Goal: Task Accomplishment & Management: Manage account settings

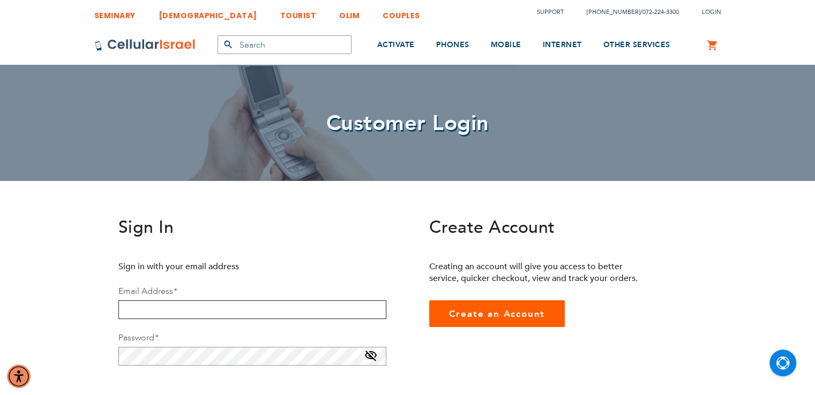
click at [220, 308] on input "email" at bounding box center [252, 309] width 268 height 19
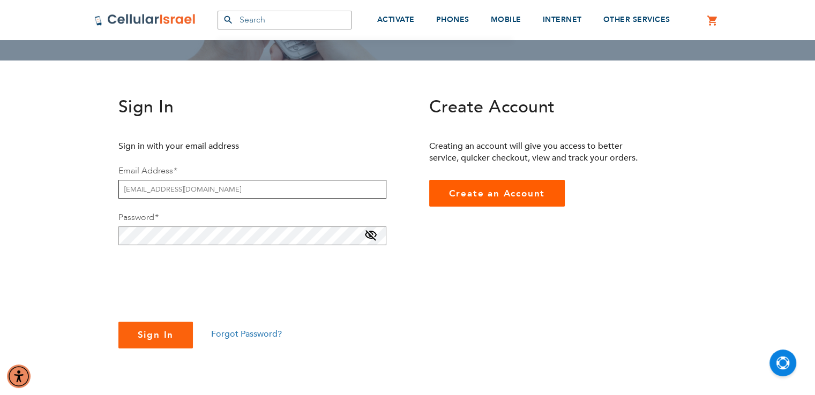
scroll to position [114, 0]
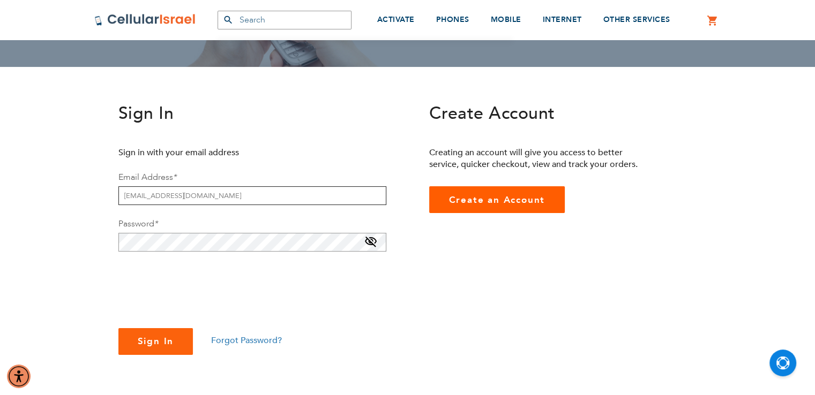
type input "[EMAIL_ADDRESS][DOMAIN_NAME]"
click at [370, 247] on span at bounding box center [370, 244] width 13 height 17
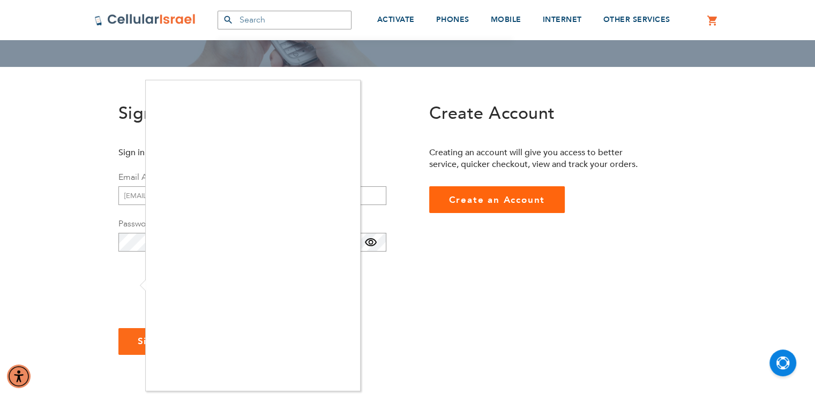
checkbox input "true"
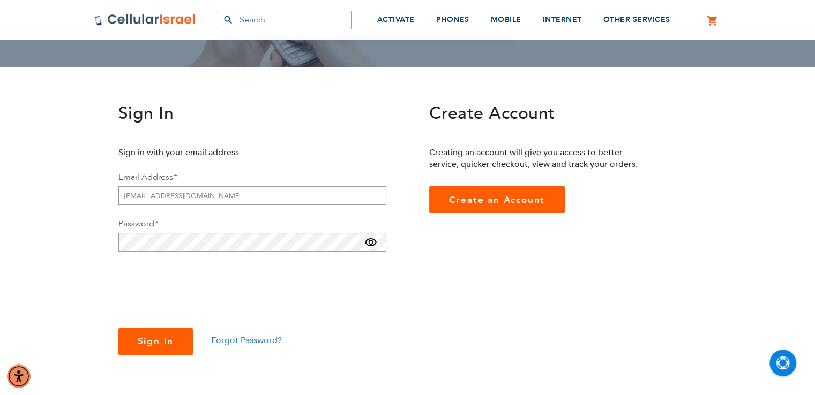
click at [163, 339] on span "Sign In" at bounding box center [156, 341] width 36 height 12
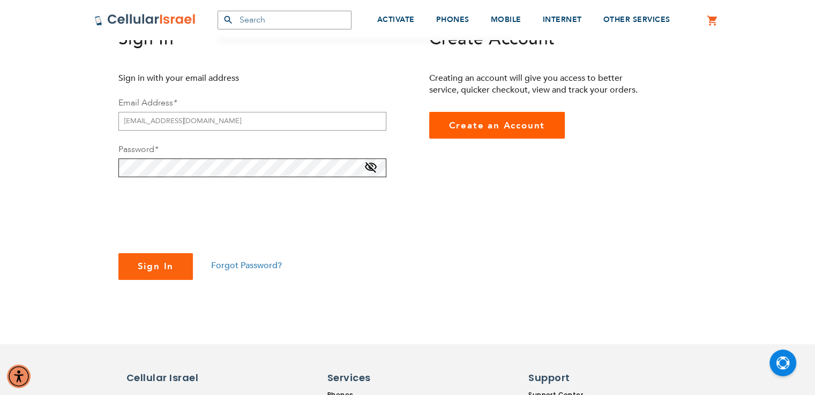
scroll to position [189, 0]
checkbox input "true"
click at [159, 262] on span "Sign In" at bounding box center [156, 266] width 36 height 12
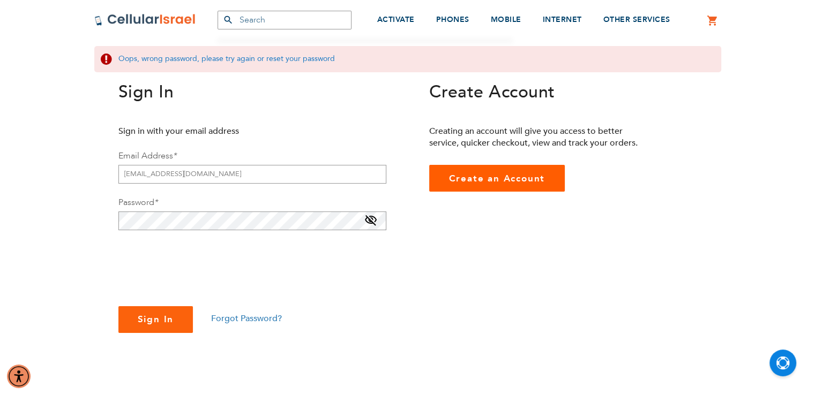
scroll to position [169, 0]
click at [261, 322] on span "Forgot Password?" at bounding box center [246, 319] width 71 height 12
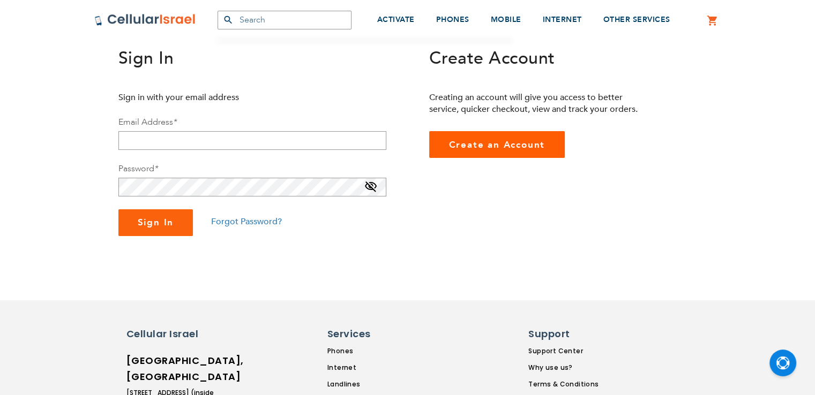
scroll to position [169, 0]
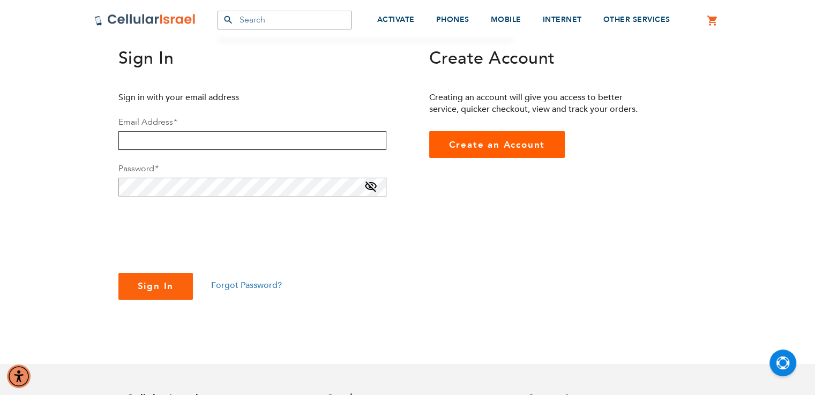
click at [198, 144] on input "email" at bounding box center [252, 140] width 268 height 19
type input "[EMAIL_ADDRESS][DOMAIN_NAME]"
click at [372, 185] on span at bounding box center [370, 188] width 13 height 17
checkbox input "true"
click at [149, 288] on span "Sign In" at bounding box center [156, 286] width 36 height 12
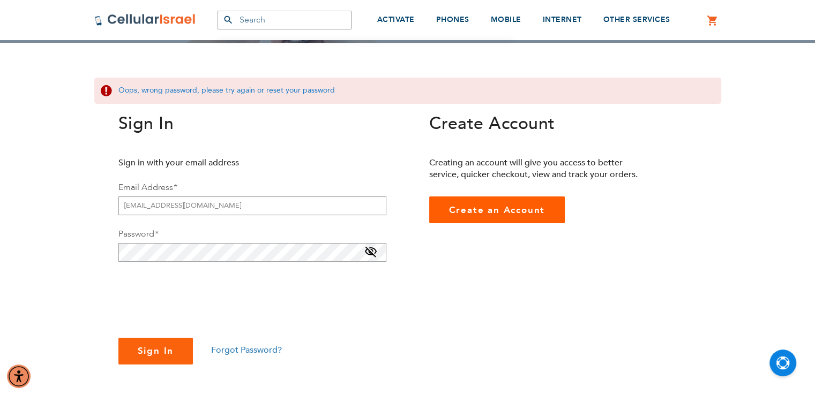
scroll to position [133, 0]
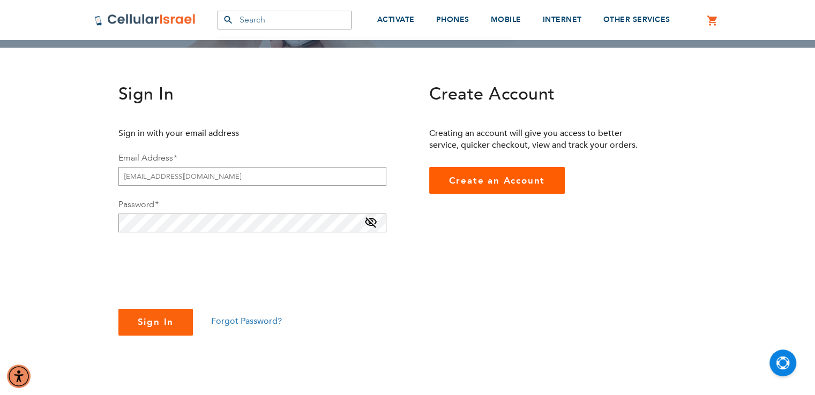
click at [376, 227] on span at bounding box center [370, 224] width 13 height 17
click at [171, 319] on span "Sign In" at bounding box center [156, 322] width 36 height 12
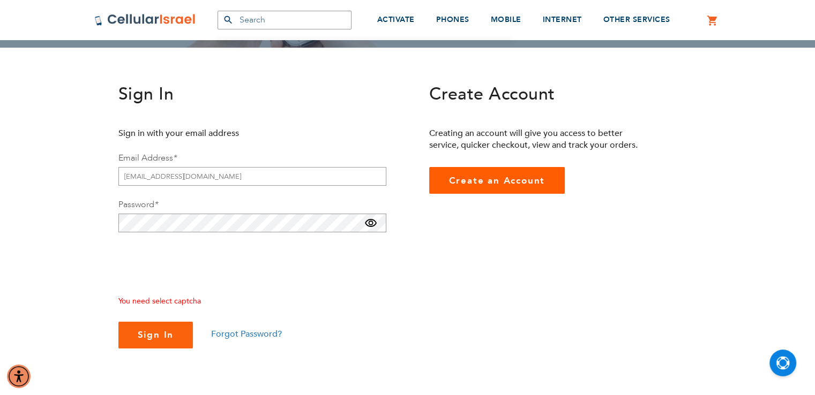
checkbox input "true"
click at [152, 329] on span "Sign In" at bounding box center [156, 335] width 36 height 12
